Goal: Use online tool/utility: Utilize a website feature to perform a specific function

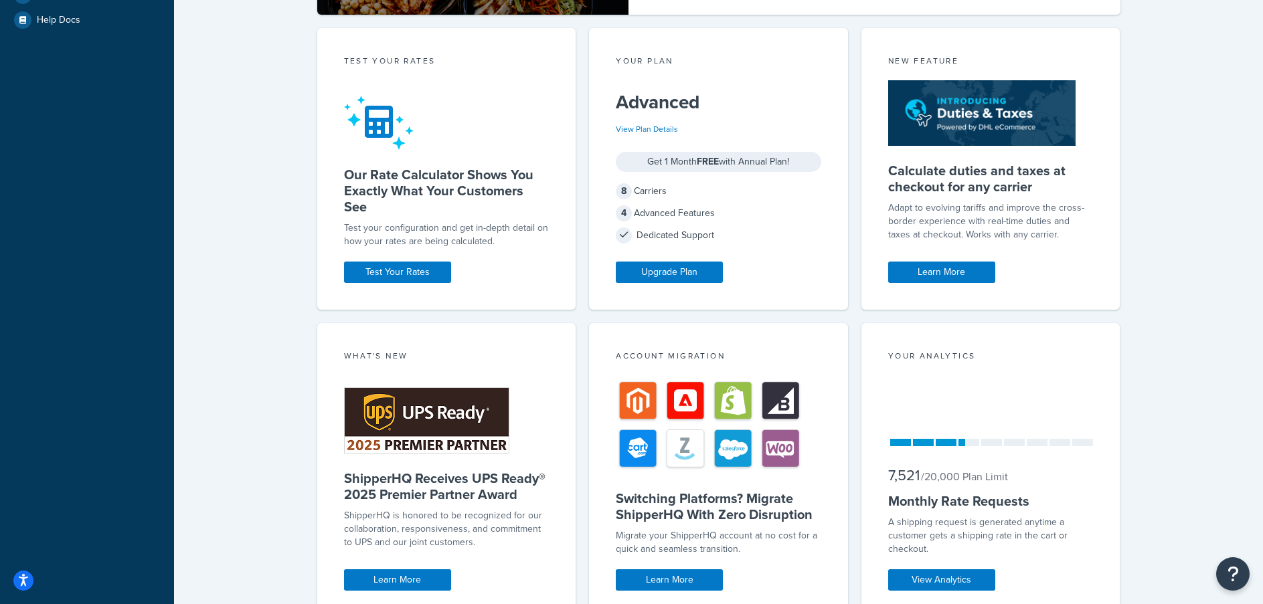
scroll to position [325, 0]
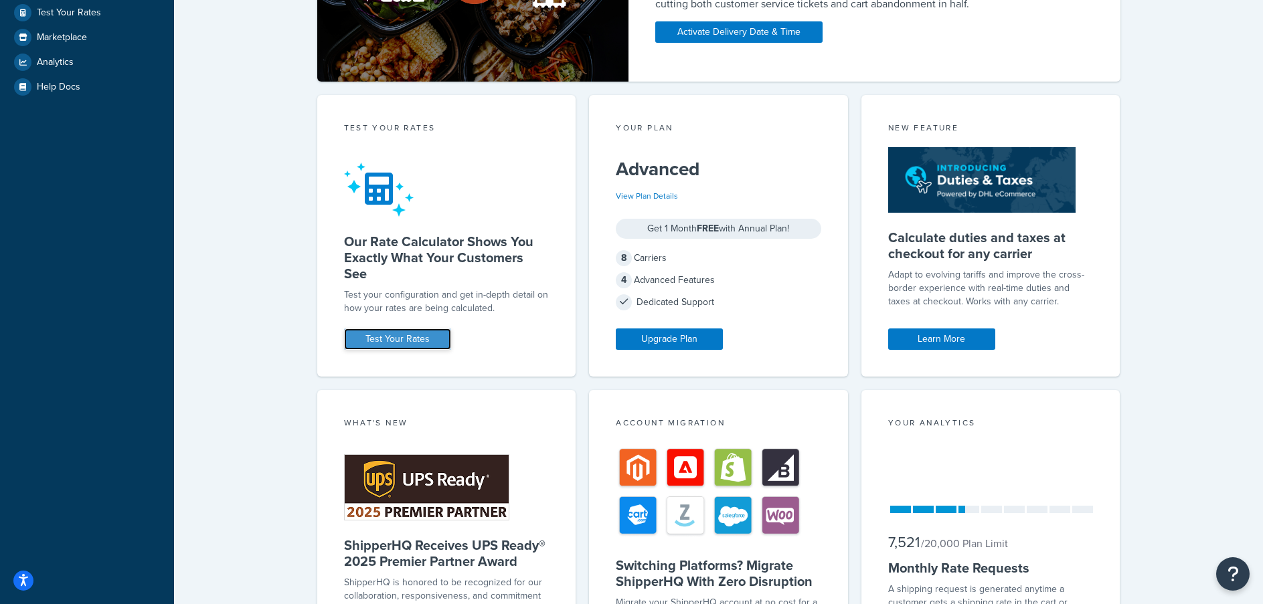
click at [392, 337] on link "Test Your Rates" at bounding box center [397, 339] width 107 height 21
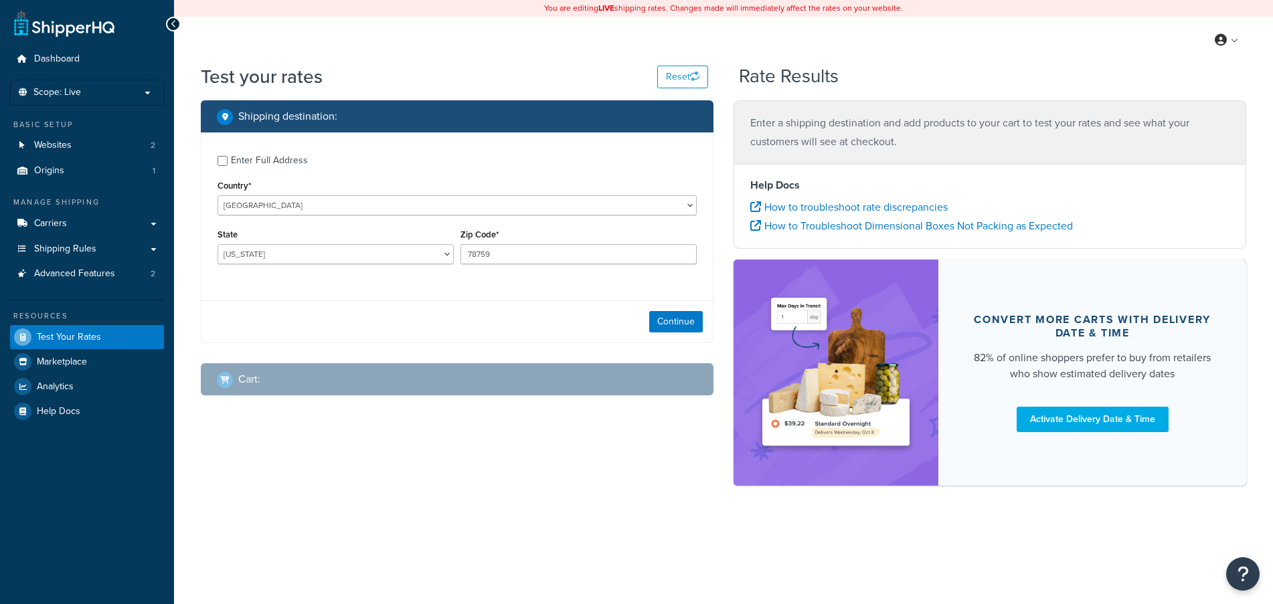
select select "[GEOGRAPHIC_DATA]"
click at [288, 209] on select "United States United Kingdom Afghanistan Åland Islands Albania Algeria American…" at bounding box center [457, 205] width 479 height 20
select select "CH"
click at [218, 195] on select "United States United Kingdom Afghanistan Åland Islands Albania Algeria American…" at bounding box center [457, 205] width 479 height 20
click at [252, 254] on select "Aargau Appenzell Ausserrhoden Appenzell Innerrhoden Basel-Landschaft Basel-Stad…" at bounding box center [336, 254] width 236 height 20
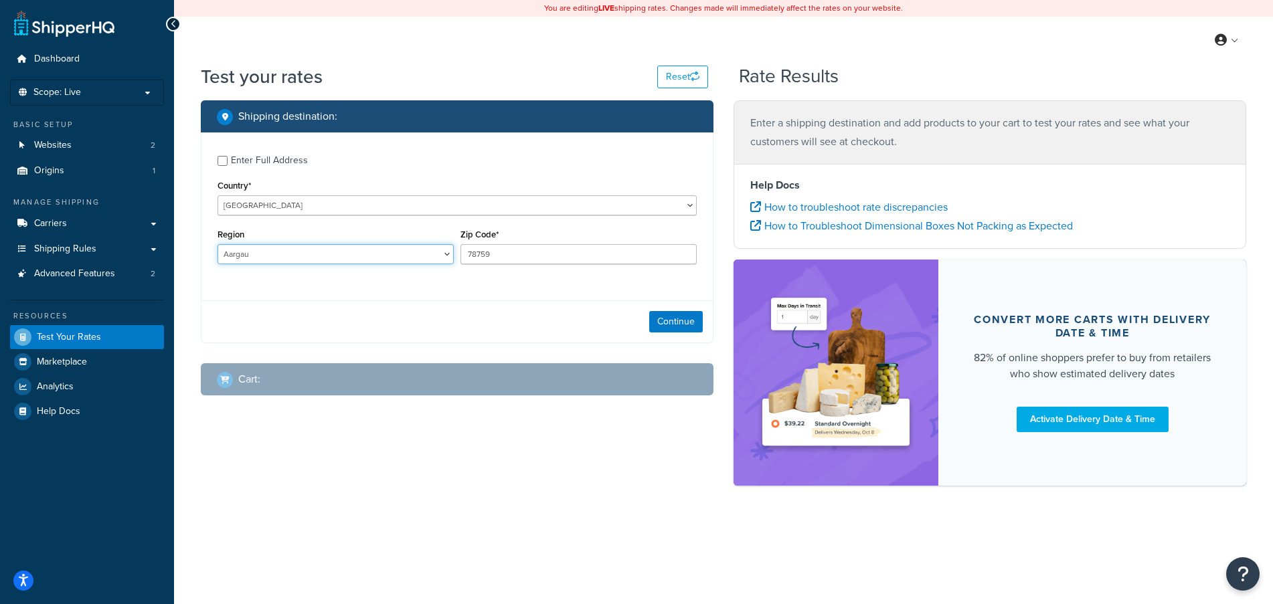
click at [320, 251] on select "Aargau Appenzell Ausserrhoden Appenzell Innerrhoden Basel-Landschaft Basel-Stad…" at bounding box center [336, 254] width 236 height 20
select select "TI"
click at [218, 245] on select "Aargau Appenzell Ausserrhoden Appenzell Innerrhoden Basel-Landschaft Basel-Stad…" at bounding box center [336, 254] width 236 height 20
drag, startPoint x: 510, startPoint y: 254, endPoint x: 420, endPoint y: 250, distance: 89.8
click at [420, 250] on div "Region Aargau Appenzell Ausserrhoden Appenzell Innerrhoden Basel-Landschaft Bas…" at bounding box center [457, 250] width 486 height 49
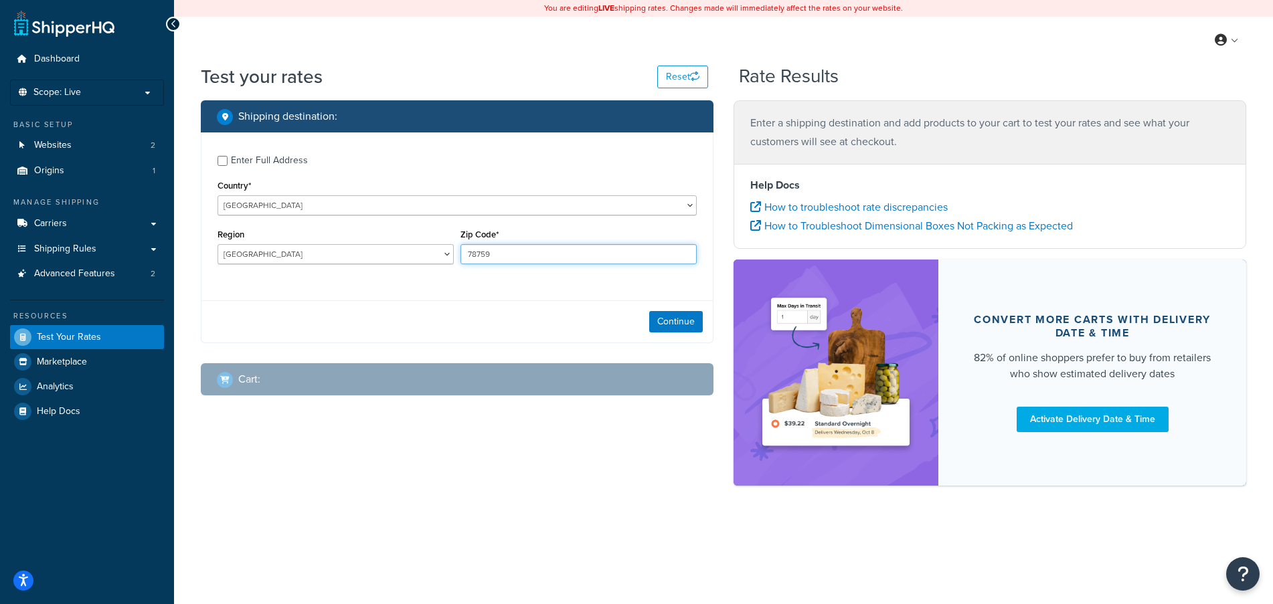
paste input "6934"
type input "6934"
click at [661, 323] on button "Continue" at bounding box center [676, 321] width 54 height 21
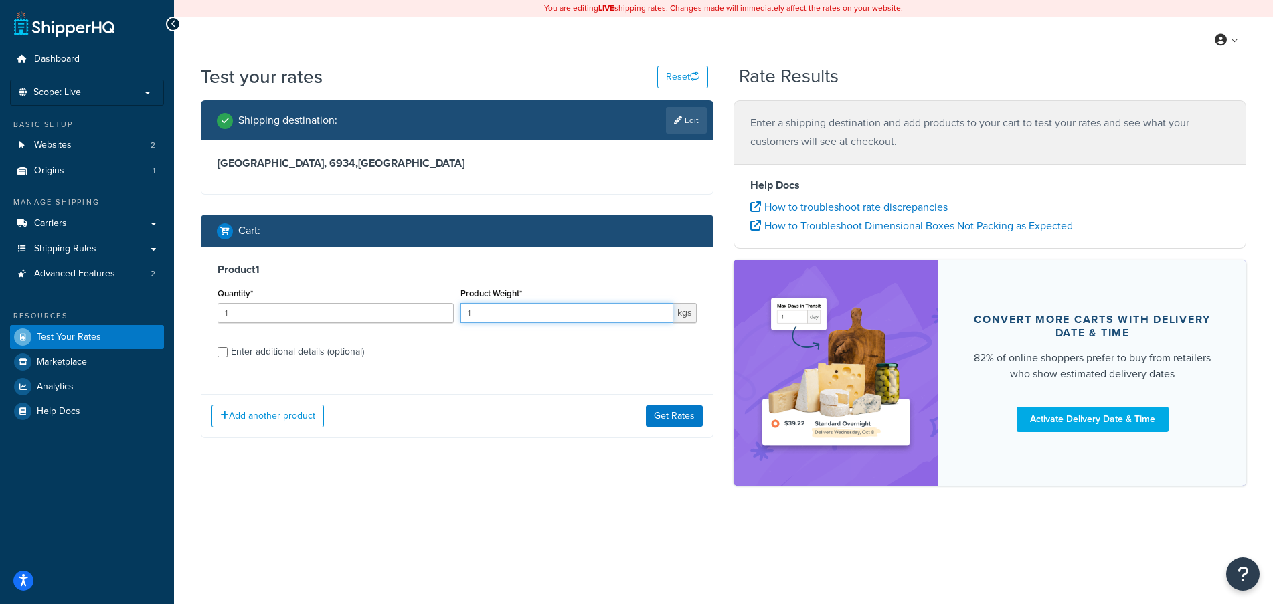
drag, startPoint x: 511, startPoint y: 315, endPoint x: 440, endPoint y: 309, distance: 70.6
click at [440, 309] on div "Quantity* 1 Product Weight* 1 kgs" at bounding box center [457, 308] width 486 height 49
type input "39"
click at [693, 412] on button "Get Rates" at bounding box center [674, 416] width 57 height 21
